Goal: Task Accomplishment & Management: Complete application form

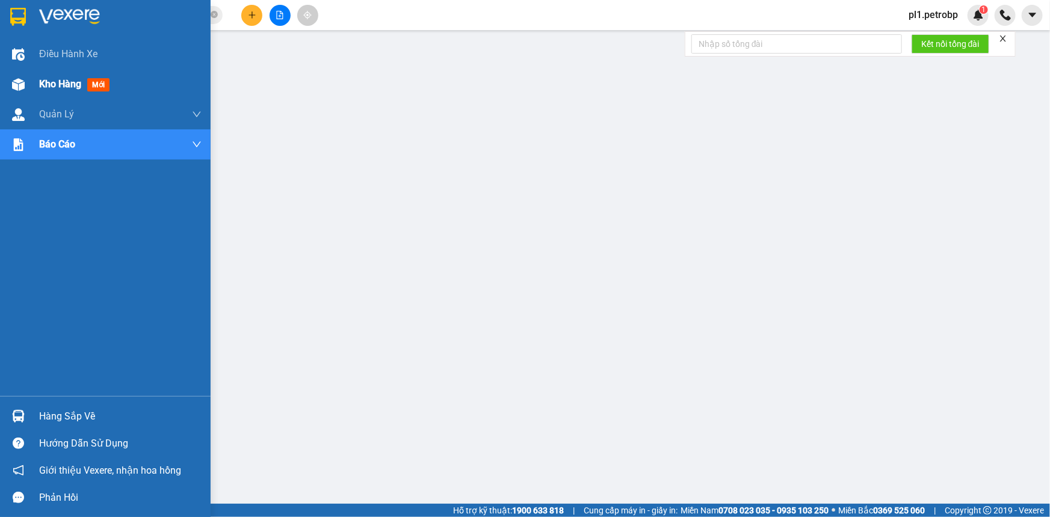
click at [41, 84] on span "Kho hàng" at bounding box center [60, 83] width 42 height 11
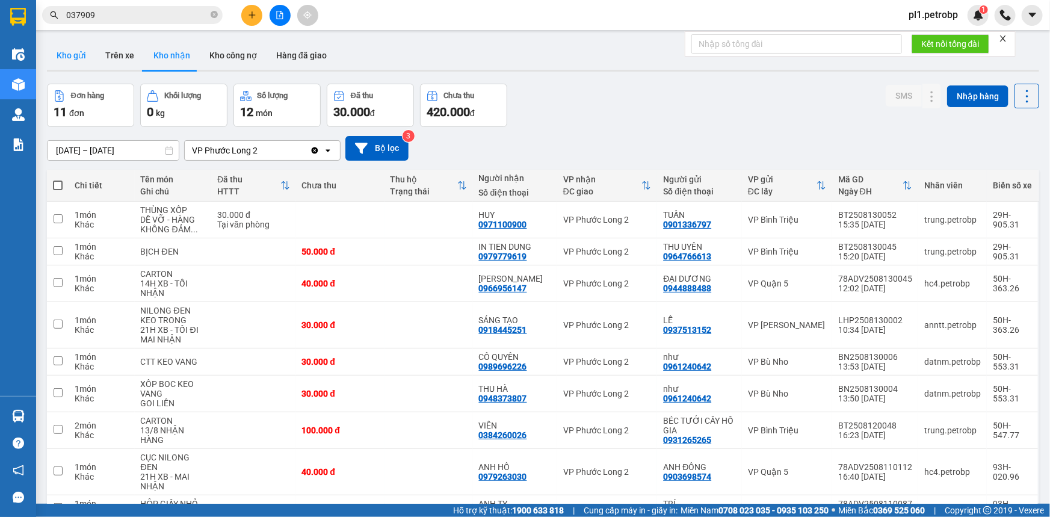
click at [76, 55] on button "Kho gửi" at bounding box center [71, 55] width 49 height 29
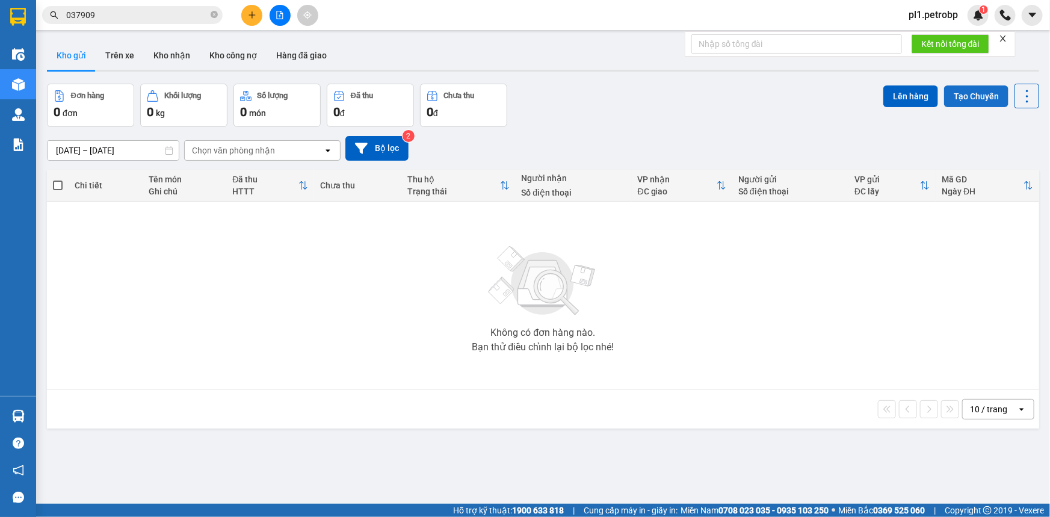
click at [972, 96] on button "Tạo Chuyến" at bounding box center [976, 96] width 64 height 22
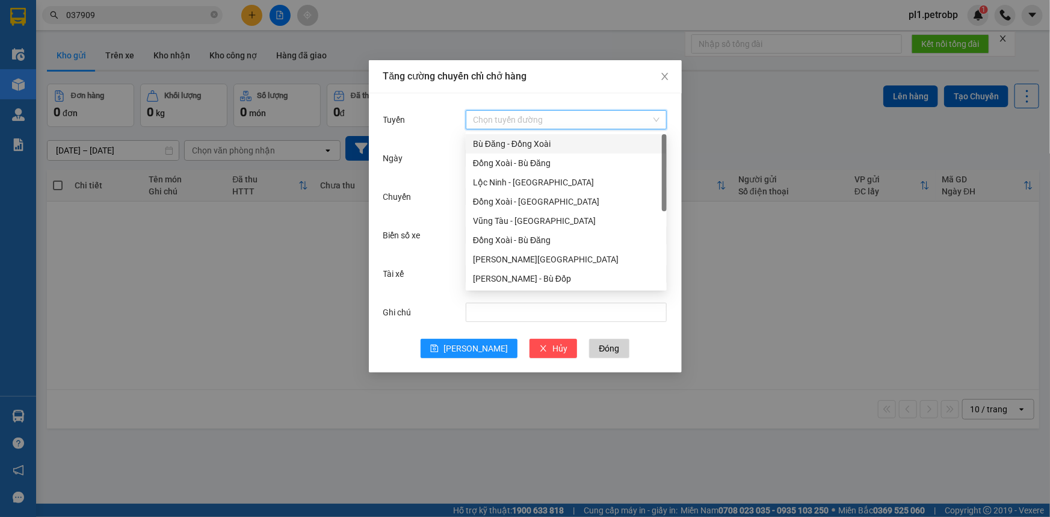
click at [567, 127] on input "Tuyến" at bounding box center [562, 120] width 178 height 18
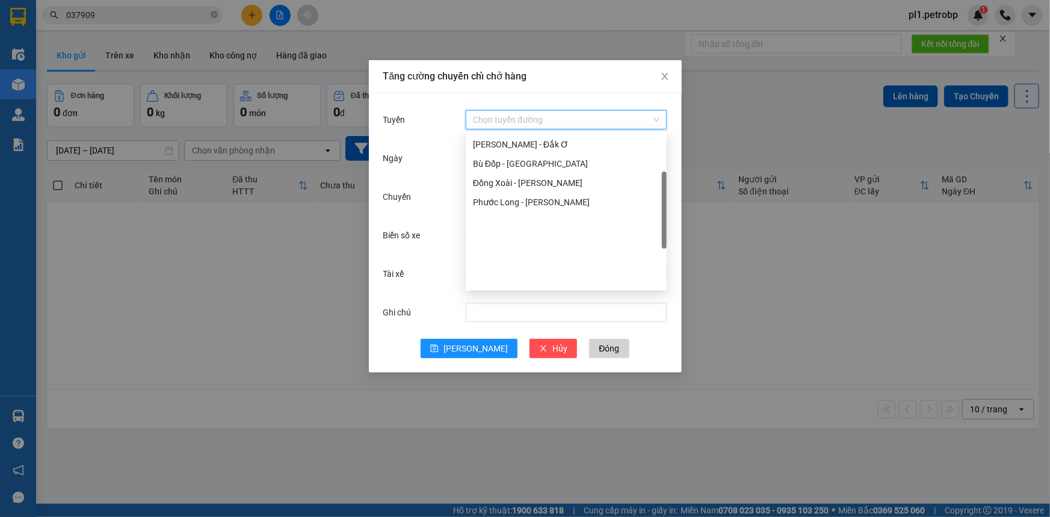
scroll to position [102, 0]
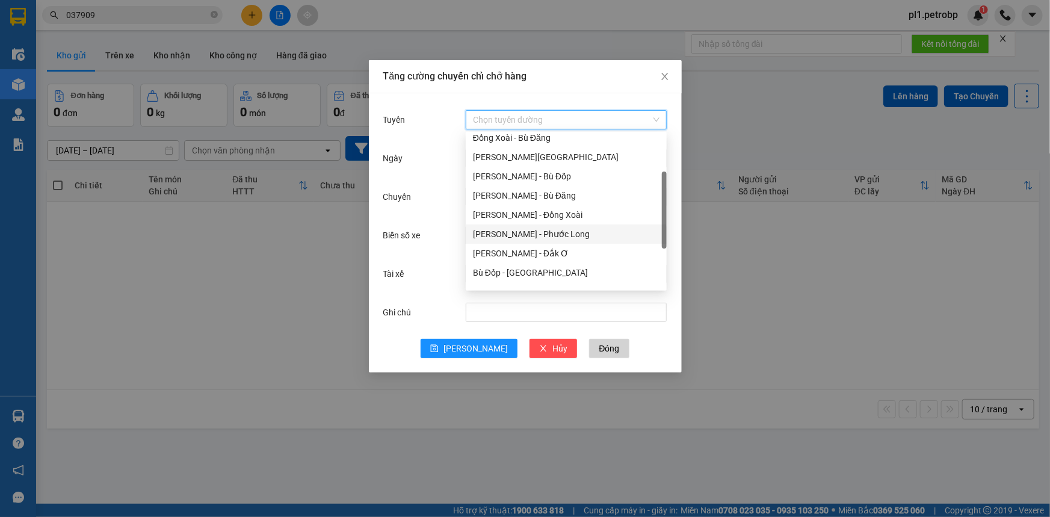
click at [559, 230] on div "[PERSON_NAME] - Phước Long" at bounding box center [566, 233] width 187 height 13
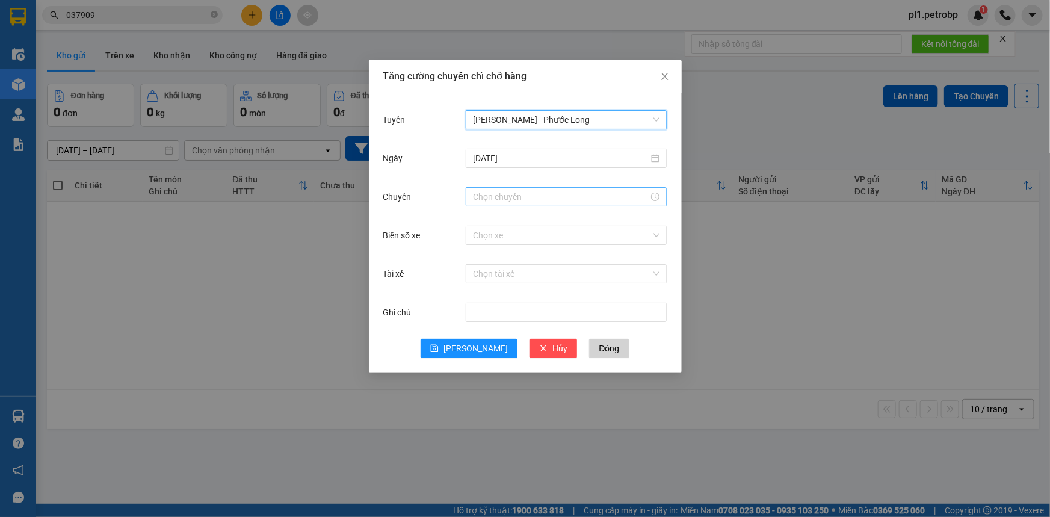
click at [516, 193] on input "Chuyến" at bounding box center [561, 196] width 176 height 13
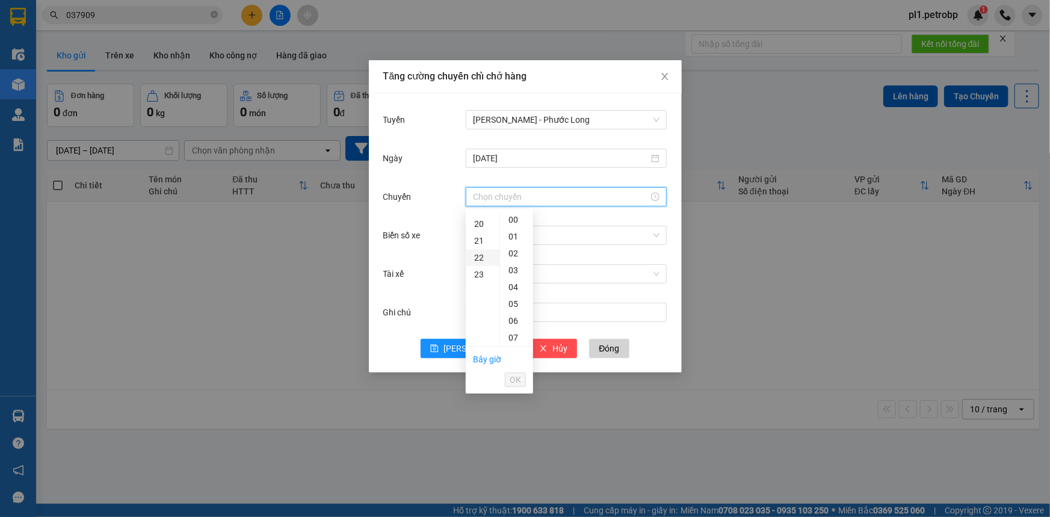
click at [479, 261] on div "22" at bounding box center [483, 257] width 34 height 17
click at [514, 238] on div "01" at bounding box center [516, 236] width 33 height 17
type input "22:01"
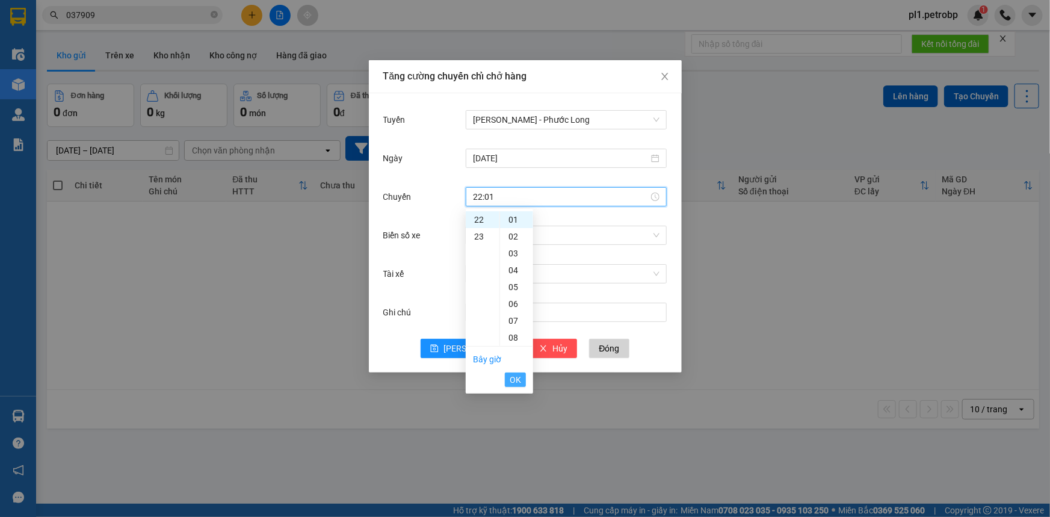
click at [521, 377] on span "OK" at bounding box center [515, 379] width 11 height 13
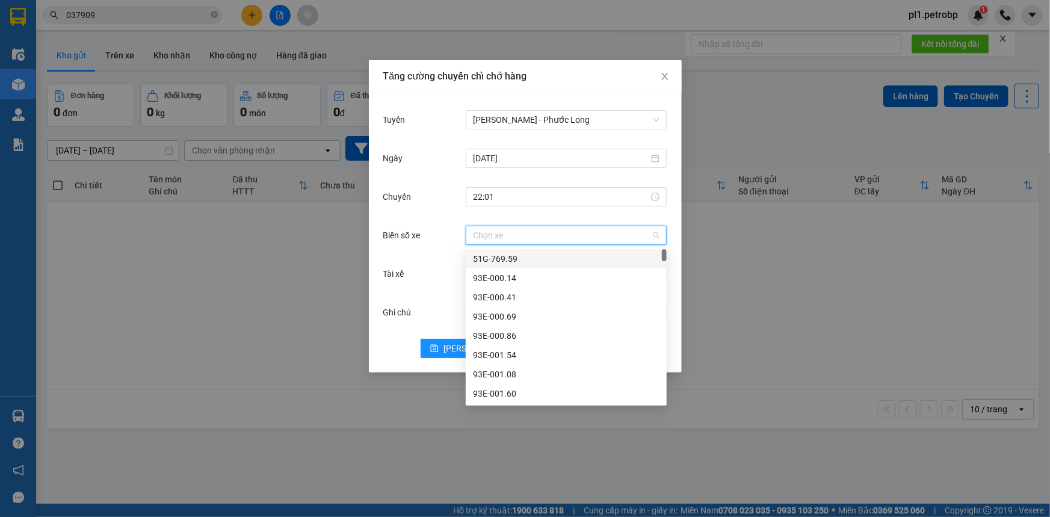
click at [549, 240] on input "Biển số xe" at bounding box center [562, 235] width 178 height 18
type input "20"
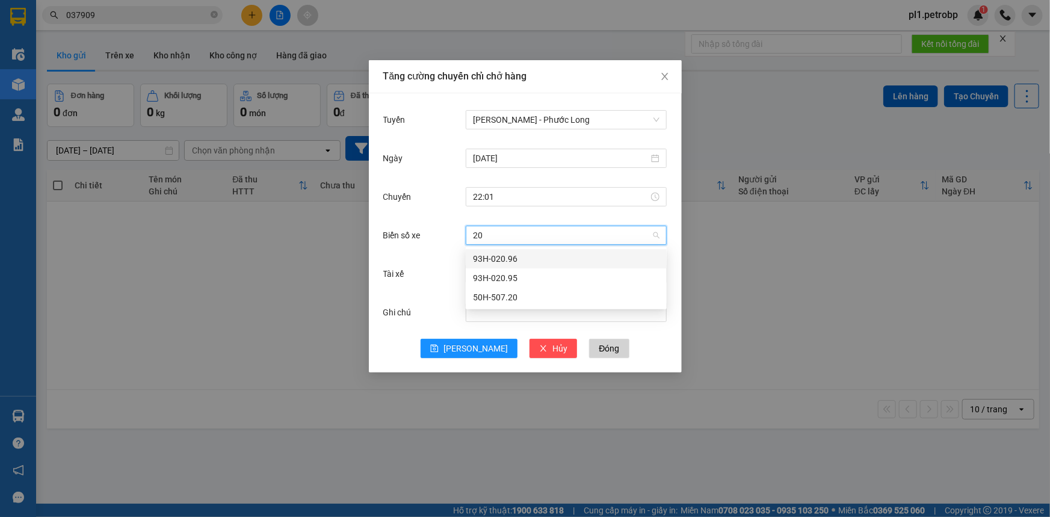
click at [523, 253] on div "93H-020.96" at bounding box center [566, 258] width 187 height 13
click at [511, 272] on input "Tài xế" at bounding box center [562, 274] width 178 height 18
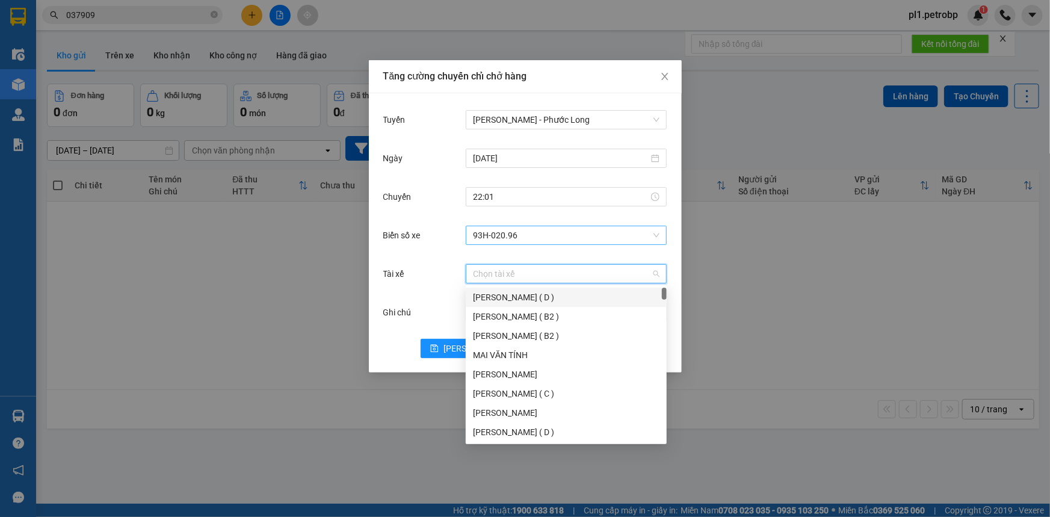
click at [515, 238] on span "93H-020.96" at bounding box center [566, 235] width 187 height 18
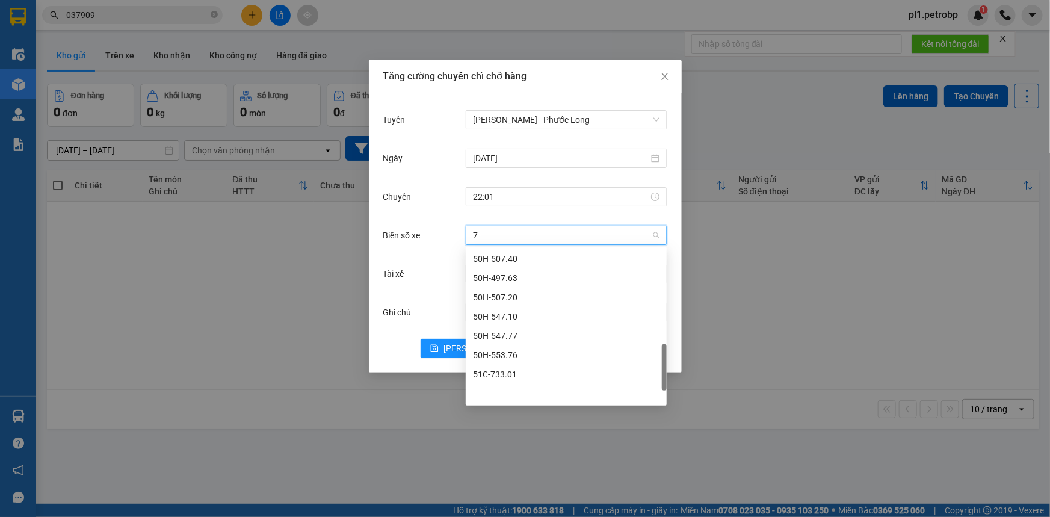
scroll to position [356, 0]
type input "74"
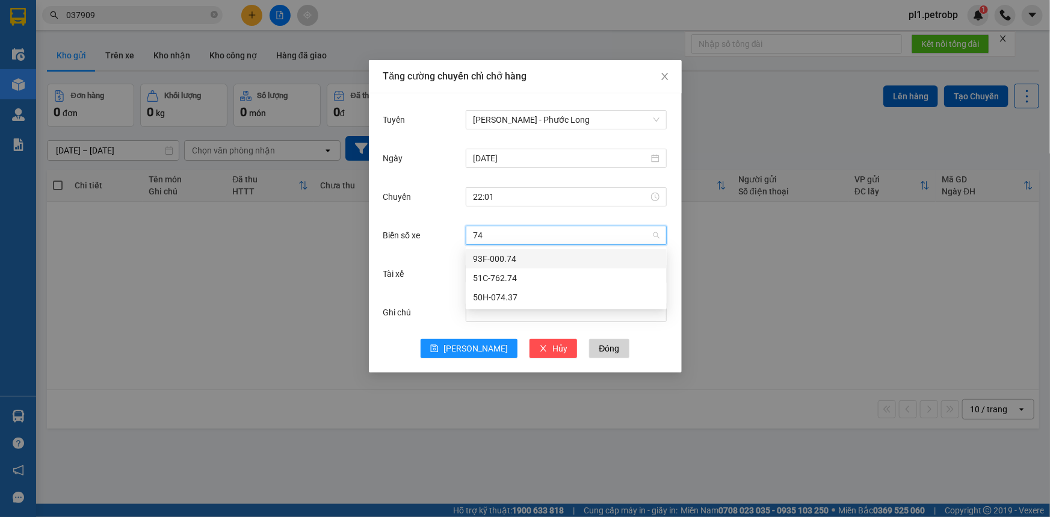
scroll to position [0, 0]
click at [509, 293] on div "50H-074.37" at bounding box center [566, 297] width 187 height 13
click at [505, 273] on input "Tài xế" at bounding box center [562, 274] width 178 height 18
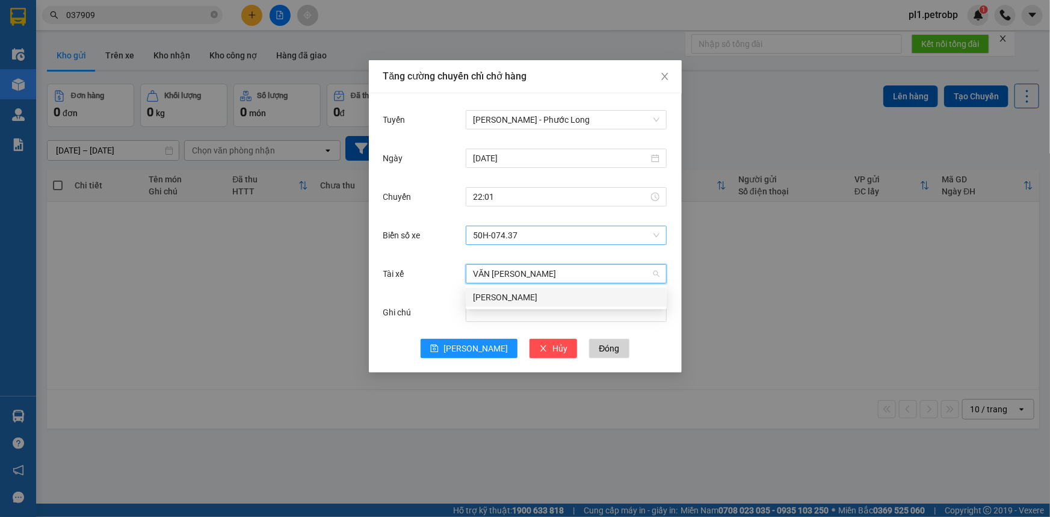
type input "VĂN LONG"
click at [504, 292] on div "[PERSON_NAME]" at bounding box center [566, 297] width 187 height 13
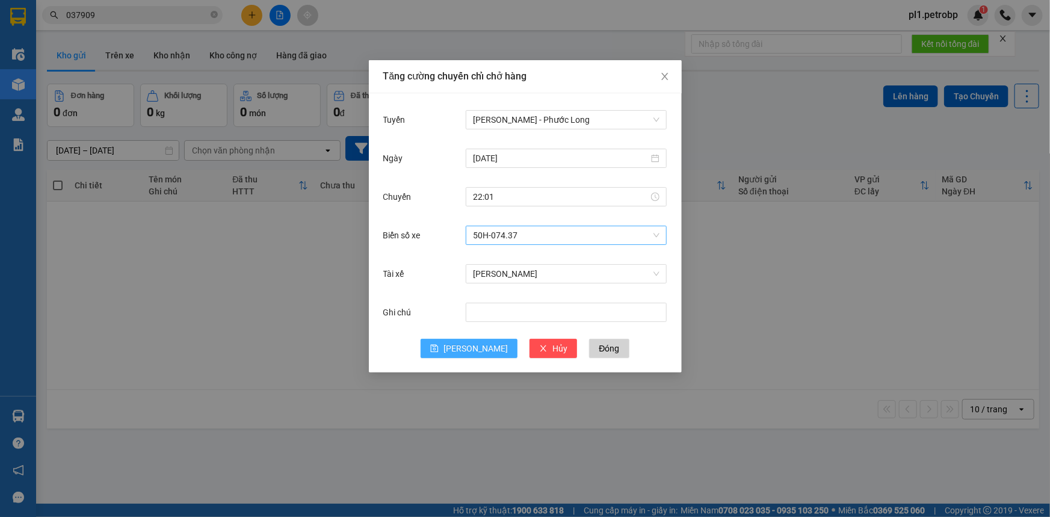
click at [476, 347] on span "[PERSON_NAME]" at bounding box center [476, 348] width 64 height 13
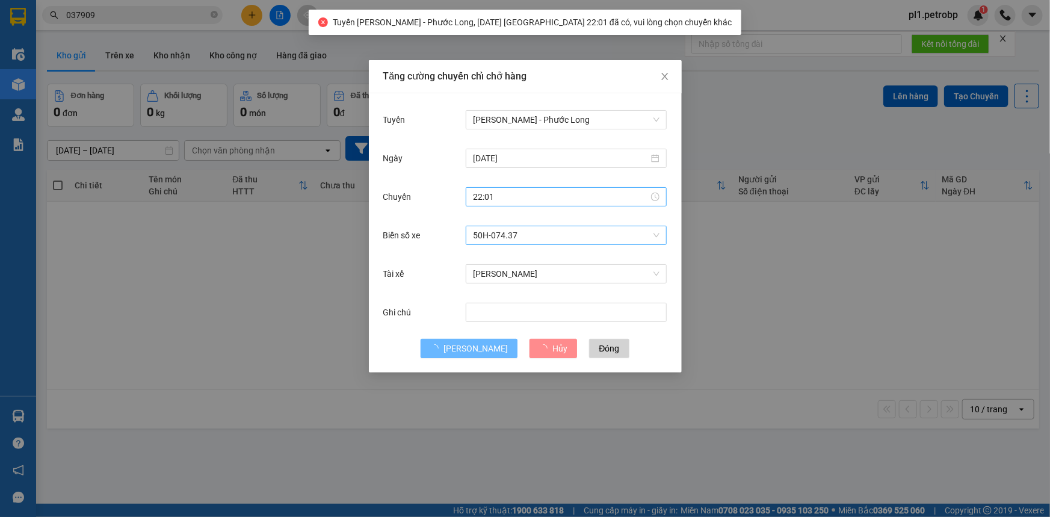
click at [487, 193] on input "22:01" at bounding box center [561, 196] width 176 height 13
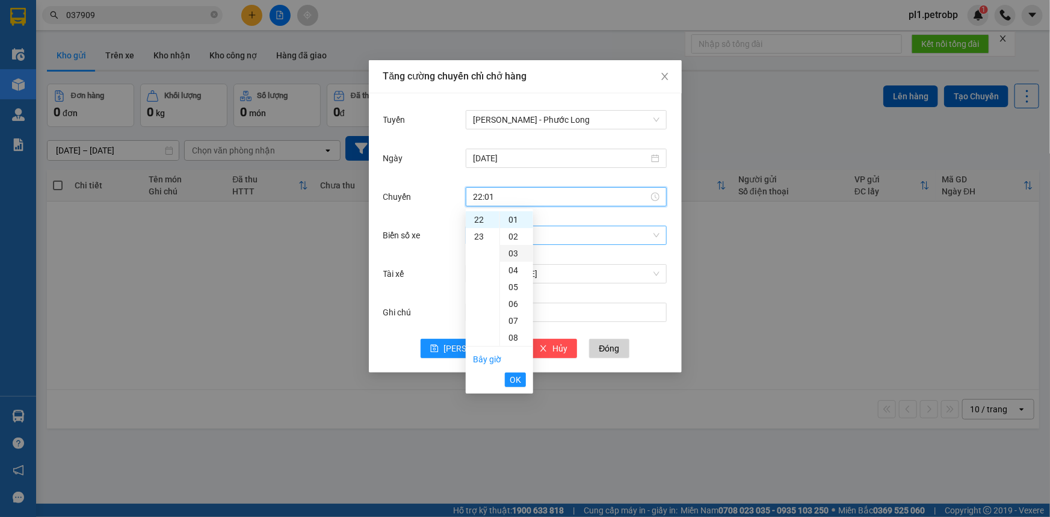
click at [514, 247] on div "03" at bounding box center [516, 253] width 33 height 17
type input "22:03"
click at [518, 385] on span "OK" at bounding box center [515, 379] width 11 height 13
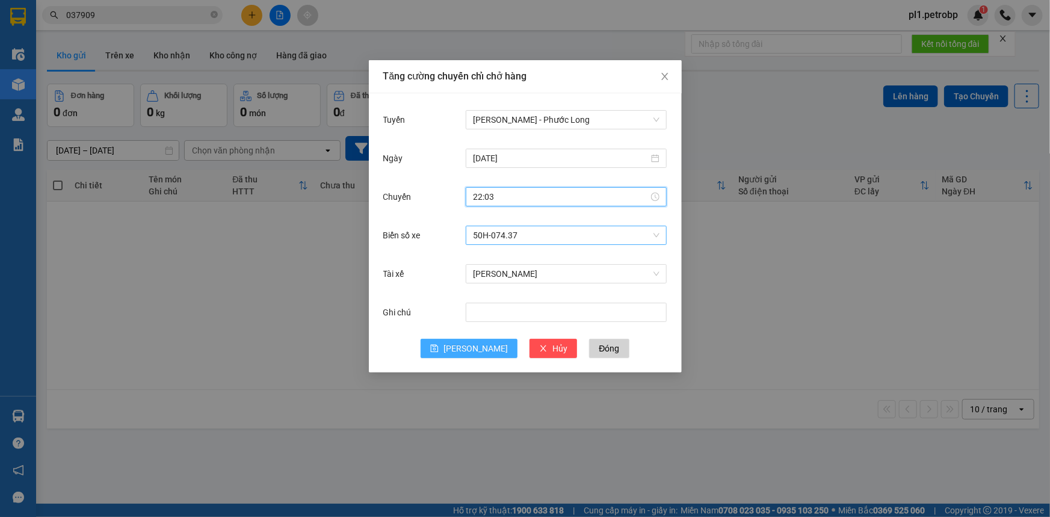
click at [439, 351] on icon "save" at bounding box center [434, 348] width 8 height 8
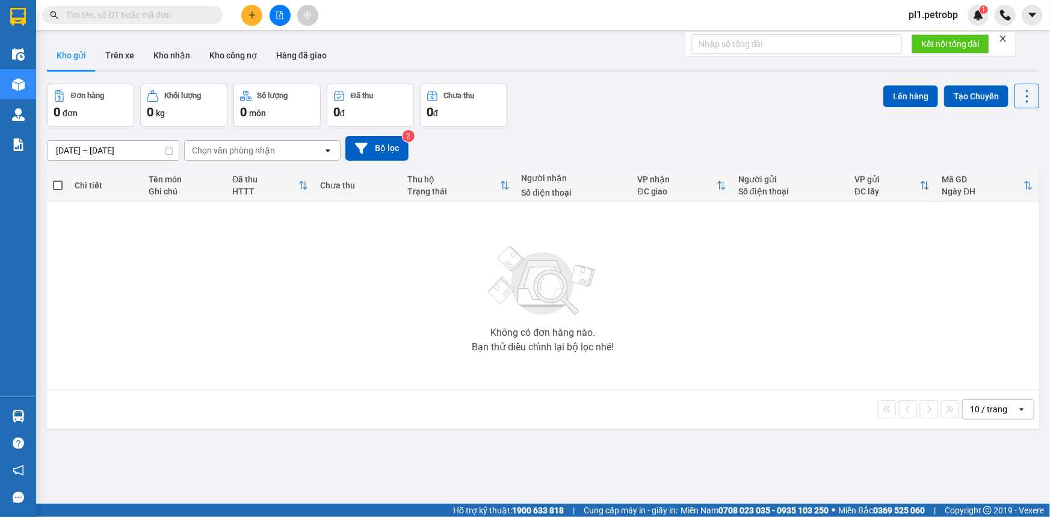
click at [1001, 26] on div "Kết quả tìm kiếm ( 0 ) Bộ lọc No Data pl1.petrobp 1" at bounding box center [525, 15] width 1050 height 30
click at [921, 23] on div "pl1.petrobp 1" at bounding box center [944, 15] width 90 height 21
click at [924, 13] on span "pl1.petrobp" at bounding box center [933, 14] width 69 height 15
click at [921, 34] on span "Đăng xuất" at bounding box center [942, 37] width 51 height 13
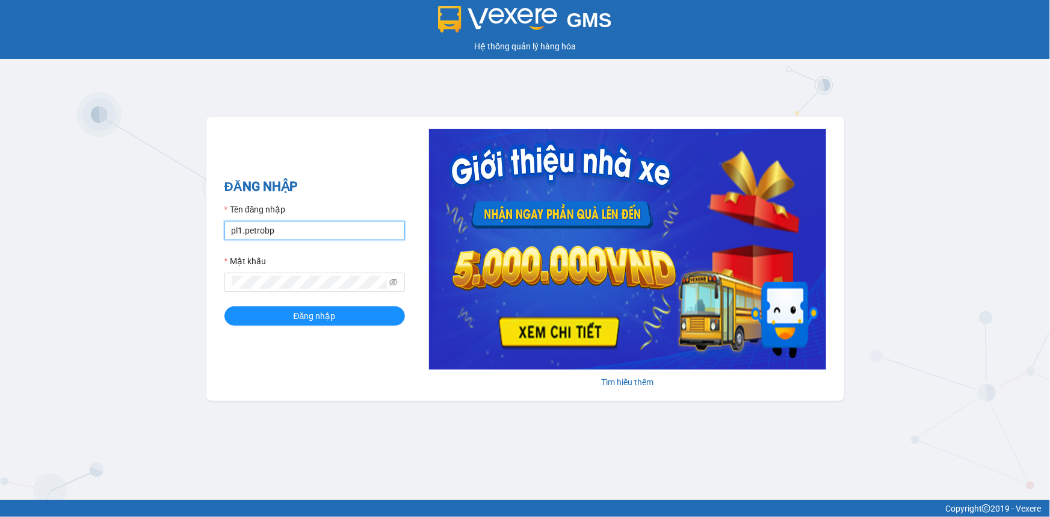
click at [313, 233] on input "pl1.petrobp" at bounding box center [314, 230] width 181 height 19
type input "loid.petrobp"
click at [308, 312] on span "Đăng nhập" at bounding box center [315, 315] width 42 height 13
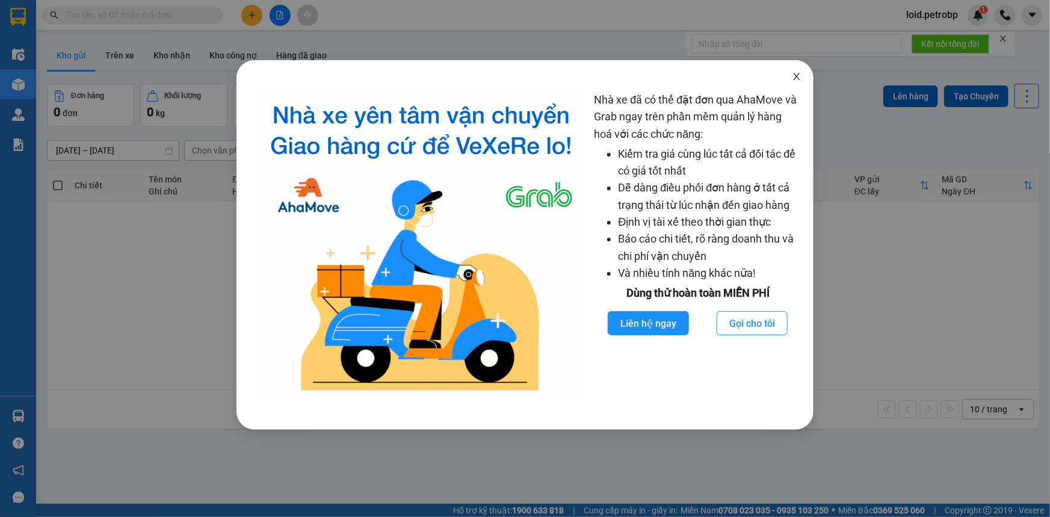
click at [800, 78] on icon "close" at bounding box center [797, 77] width 10 height 10
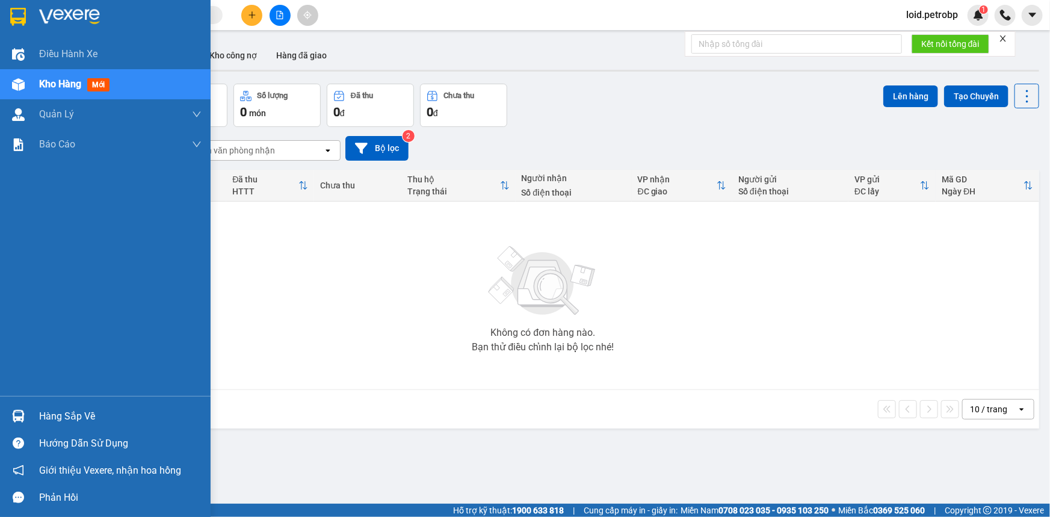
click at [42, 415] on div "Hàng sắp về" at bounding box center [120, 416] width 162 height 18
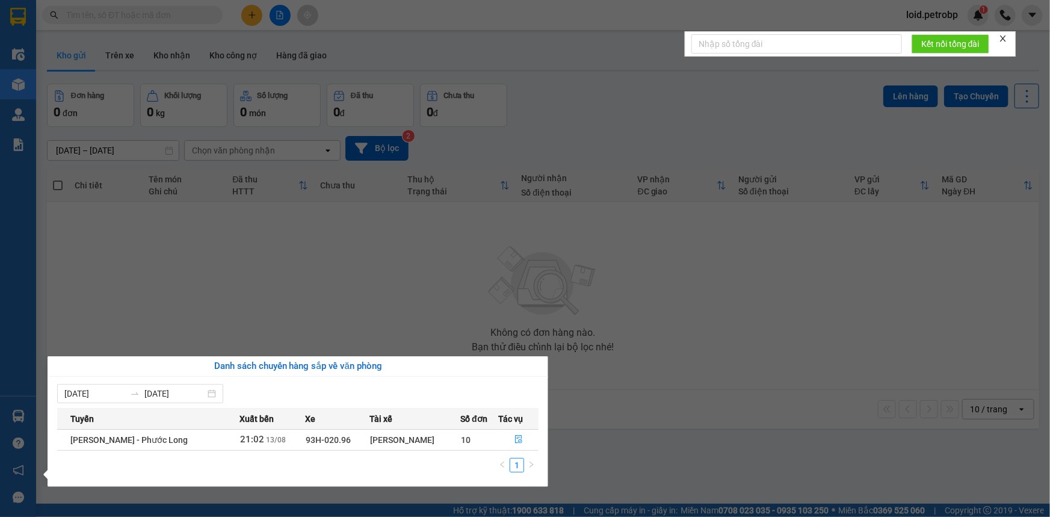
click at [619, 407] on section "Kết quả tìm kiếm ( 0 ) Bộ lọc No Data loid.petrobp 1 Điều hành xe Kho hàng mới …" at bounding box center [525, 258] width 1050 height 517
